Goal: Task Accomplishment & Management: Complete application form

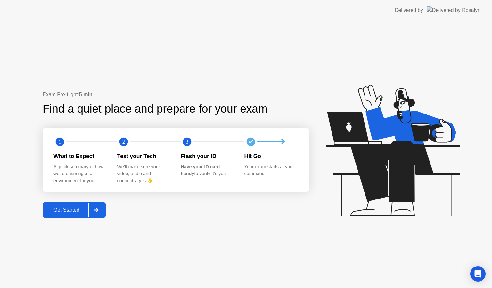
click at [76, 210] on div "Get Started" at bounding box center [67, 210] width 44 height 6
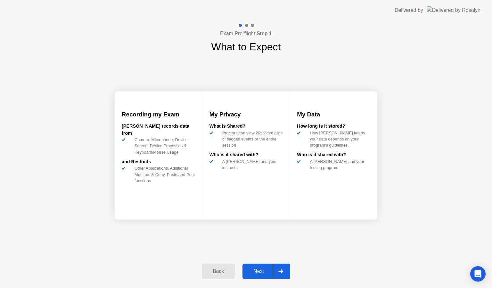
click at [260, 267] on button "Next" at bounding box center [267, 270] width 48 height 15
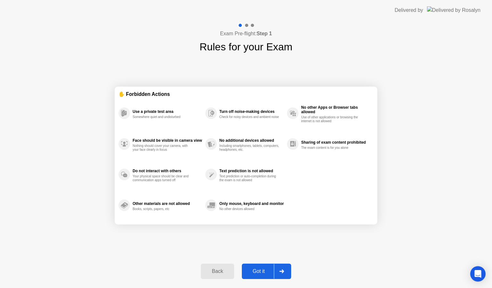
click at [258, 270] on div "Got it" at bounding box center [259, 271] width 30 height 6
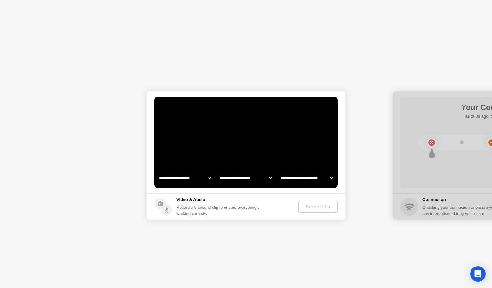
select select "**********"
select select "*******"
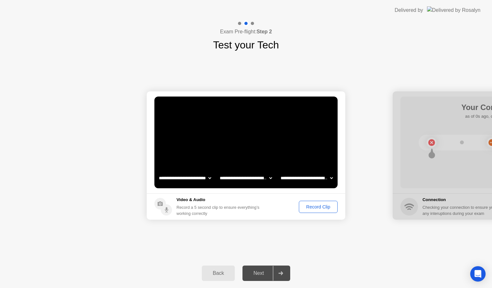
click at [260, 271] on div "Next" at bounding box center [258, 273] width 29 height 6
click at [318, 205] on div "Record Clip" at bounding box center [318, 206] width 34 height 5
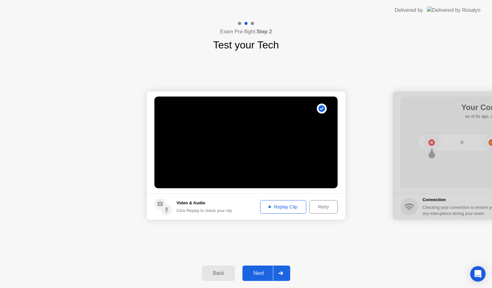
click at [259, 271] on div "Next" at bounding box center [258, 273] width 29 height 6
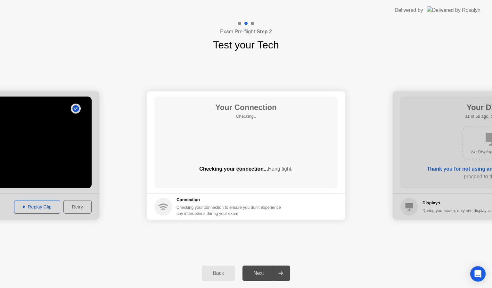
click at [259, 271] on div "Next" at bounding box center [258, 273] width 29 height 6
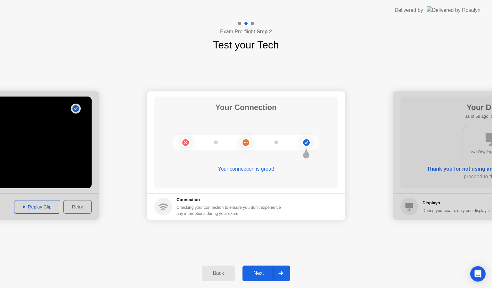
click at [260, 272] on div "Next" at bounding box center [258, 273] width 29 height 6
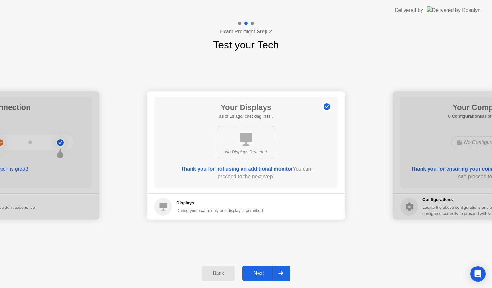
click at [260, 272] on div "Next" at bounding box center [258, 273] width 29 height 6
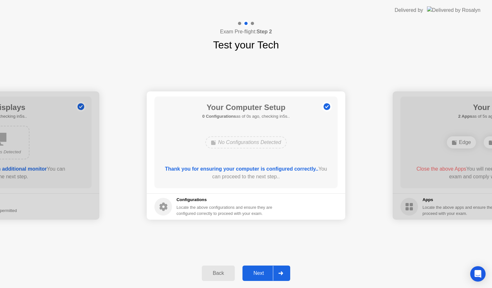
click at [260, 272] on div "Next" at bounding box center [258, 273] width 29 height 6
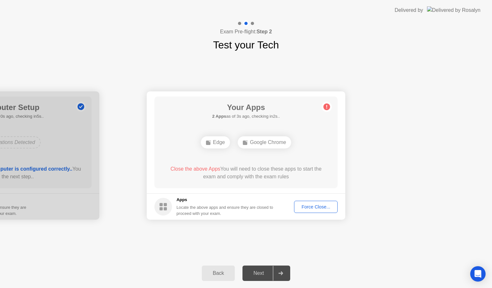
click at [325, 204] on div "Force Close..." at bounding box center [315, 206] width 39 height 5
click at [310, 205] on div "Force Close..." at bounding box center [315, 206] width 39 height 5
click at [319, 205] on div "Force Close..." at bounding box center [315, 206] width 39 height 5
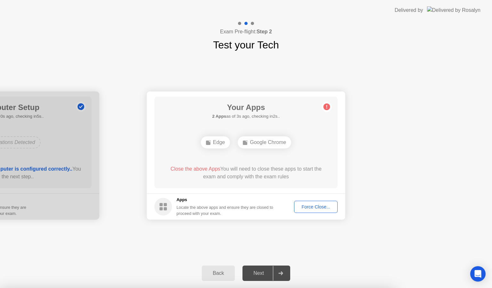
click at [306, 204] on div "Force Close..." at bounding box center [315, 206] width 39 height 5
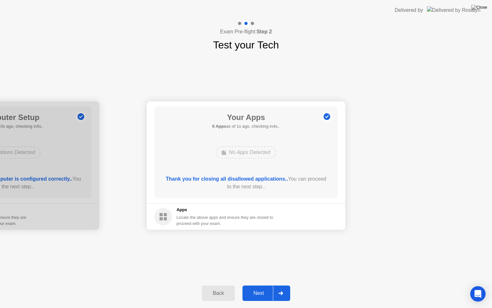
click at [259, 287] on div "Next" at bounding box center [258, 293] width 29 height 6
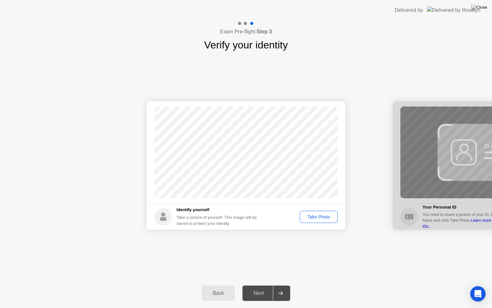
click at [313, 215] on div "Take Photo" at bounding box center [318, 216] width 33 height 5
click at [263, 287] on div "Next" at bounding box center [258, 293] width 29 height 6
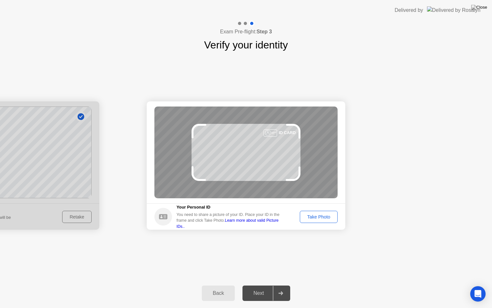
click at [260, 287] on div "Next" at bounding box center [258, 293] width 29 height 6
click at [312, 216] on div "Take Photo" at bounding box center [318, 216] width 33 height 5
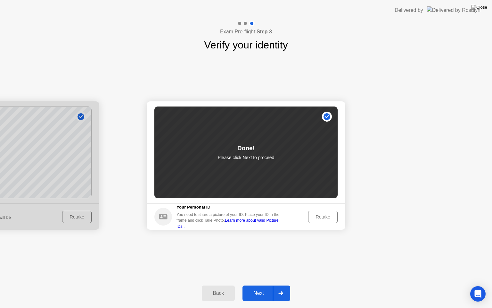
click at [257, 287] on button "Next" at bounding box center [267, 292] width 48 height 15
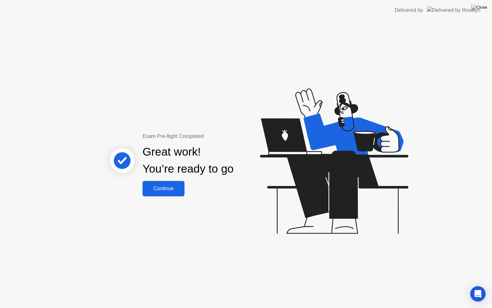
click at [173, 187] on div "Continue" at bounding box center [164, 189] width 38 height 6
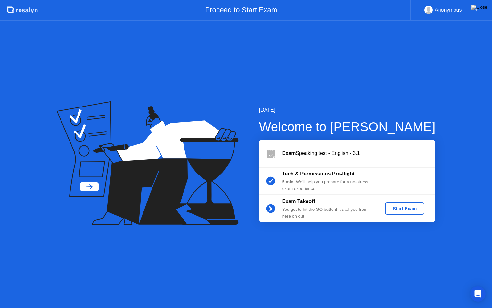
click at [413, 208] on div "Start Exam" at bounding box center [405, 208] width 34 height 5
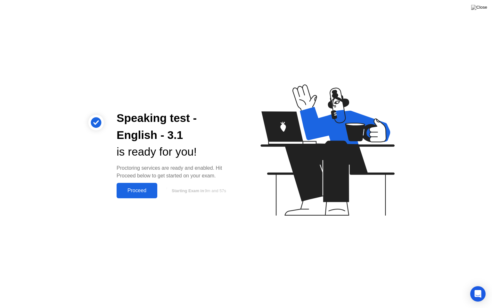
click at [139, 187] on div "Proceed" at bounding box center [137, 190] width 37 height 6
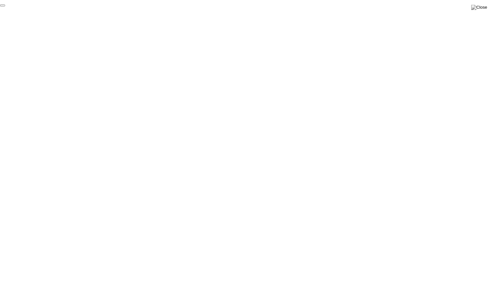
click div "End Proctoring Session"
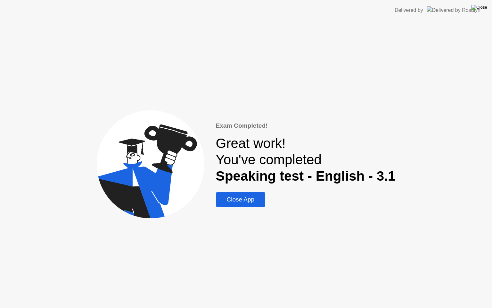
click at [483, 7] on img at bounding box center [479, 7] width 16 height 5
click at [241, 201] on div "Close App" at bounding box center [241, 199] width 46 height 7
